Goal: Navigation & Orientation: Find specific page/section

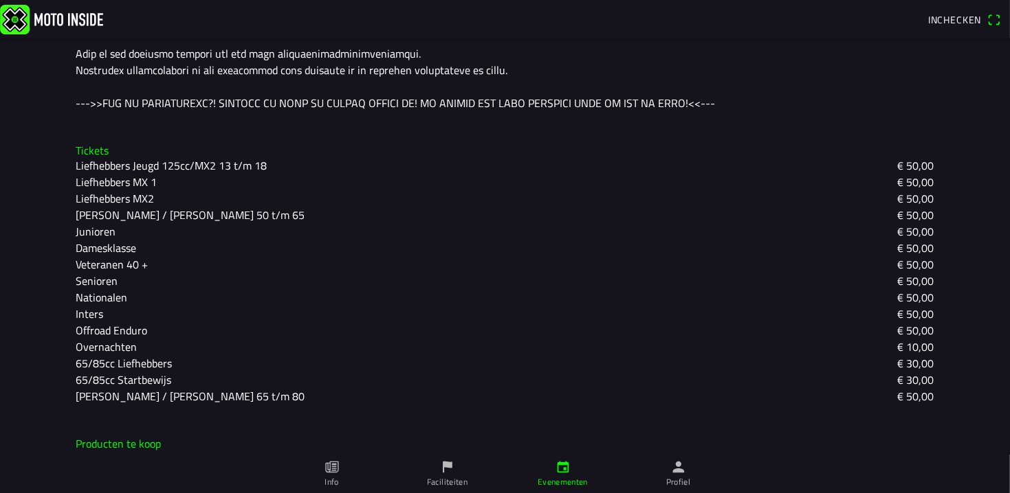
scroll to position [785, 0]
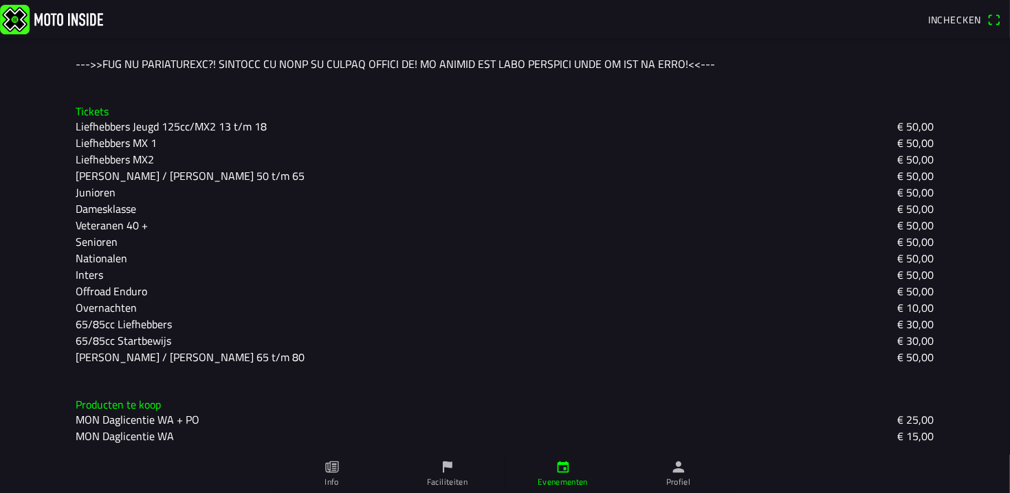
click at [450, 471] on icon "flag" at bounding box center [447, 467] width 15 height 15
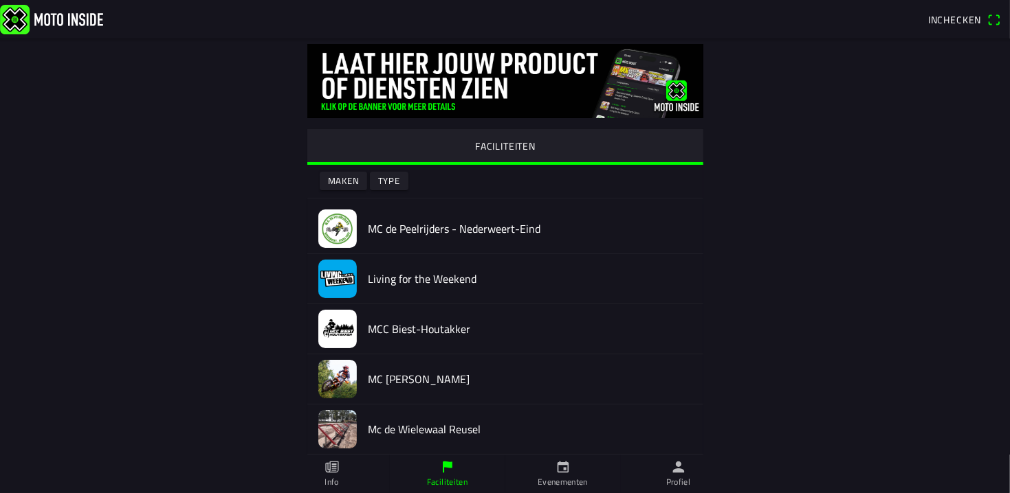
click at [323, 476] on link "Info" at bounding box center [331, 474] width 115 height 38
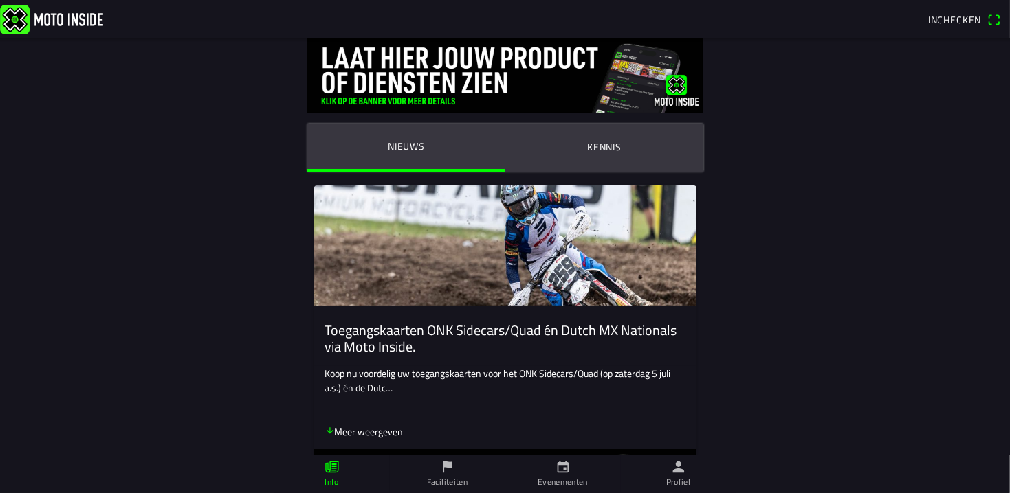
click at [561, 467] on icon "calendar" at bounding box center [562, 467] width 15 height 15
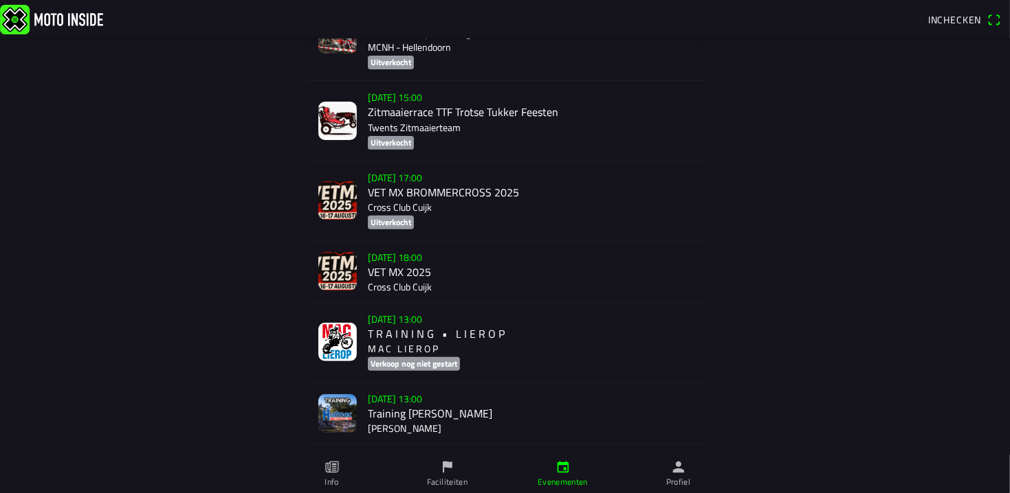
scroll to position [456, 0]
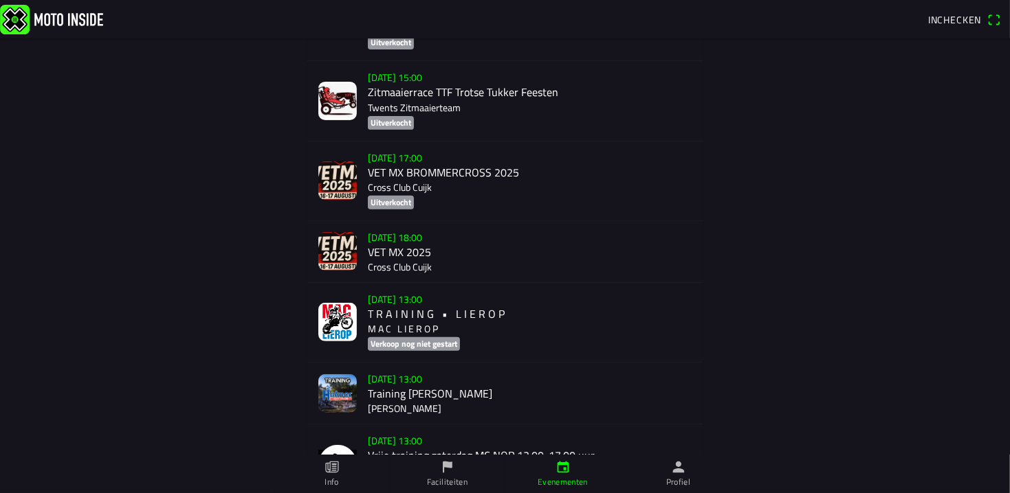
click at [386, 257] on div "[DATE] 18:00 VET MX 2025 Cross Club Cuijk" at bounding box center [530, 251] width 324 height 61
